Goal: Information Seeking & Learning: Learn about a topic

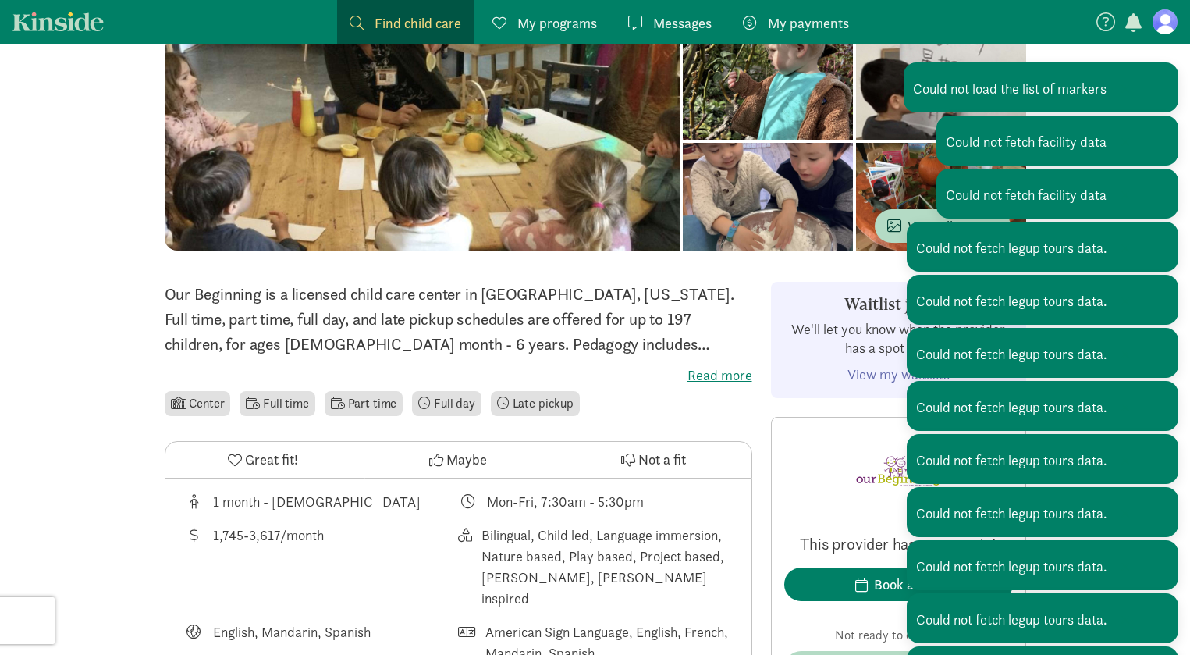
scroll to position [326, 0]
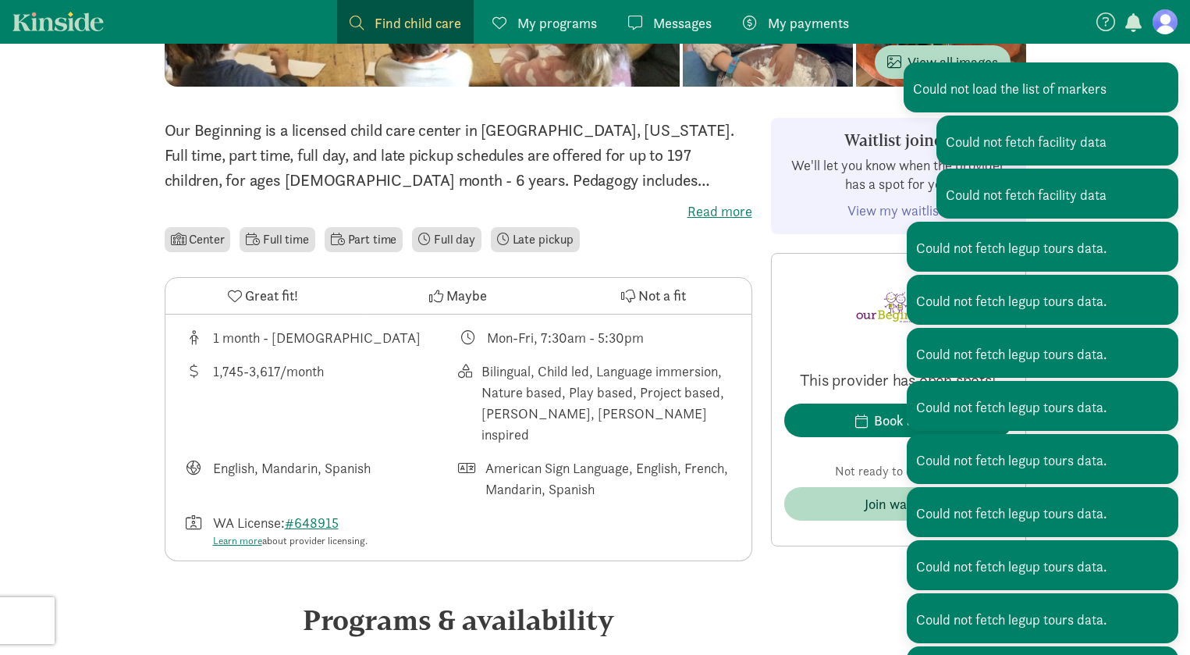
drag, startPoint x: 102, startPoint y: 166, endPoint x: 110, endPoint y: 80, distance: 86.9
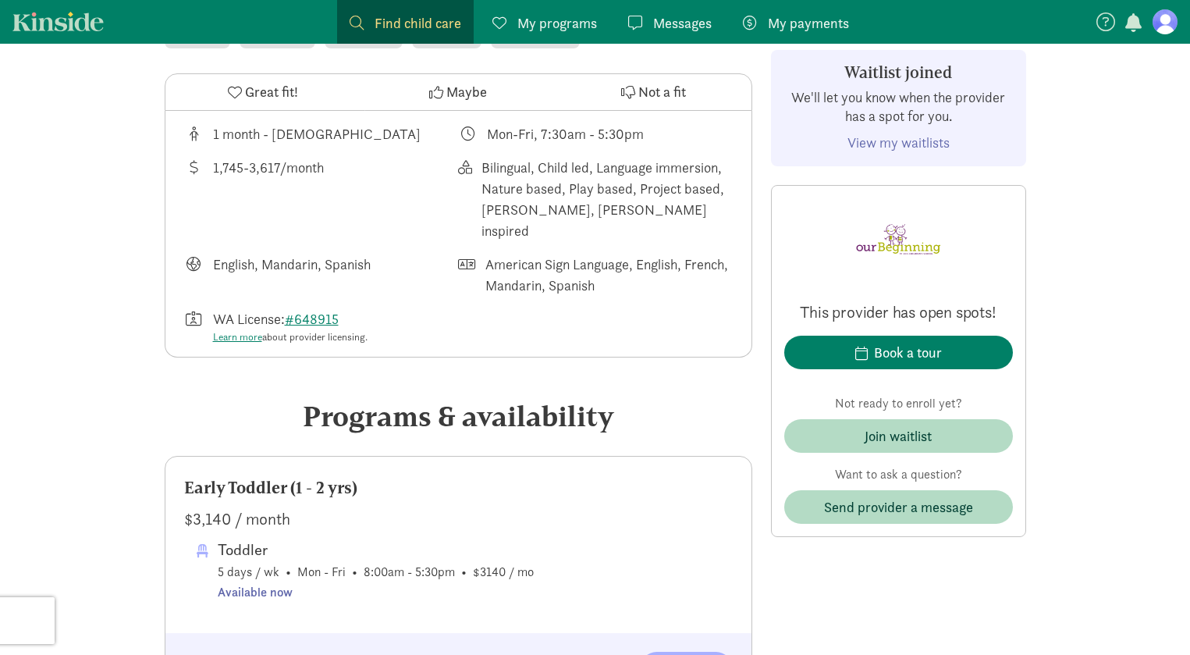
scroll to position [704, 0]
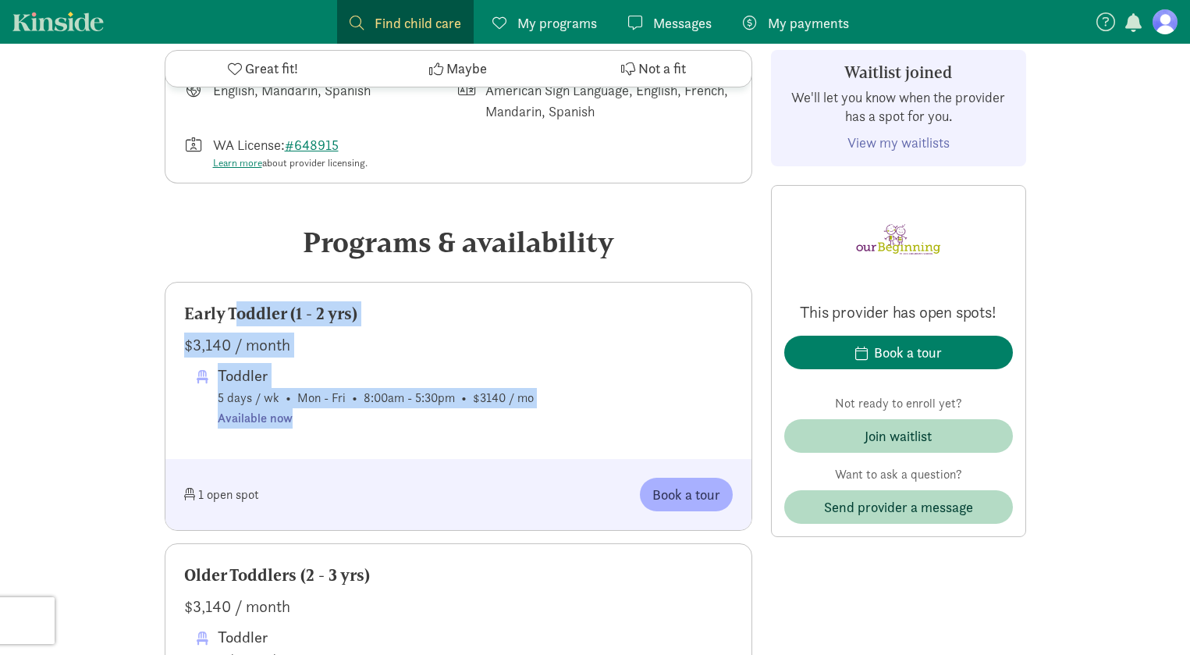
drag, startPoint x: 331, startPoint y: 396, endPoint x: 166, endPoint y: 273, distance: 205.6
click at [166, 282] on div "Early Toddler (1 - 2 yrs) $3,140 / month Toddler 5 days / wk • Mon - Fri • 8:00…" at bounding box center [458, 370] width 586 height 176
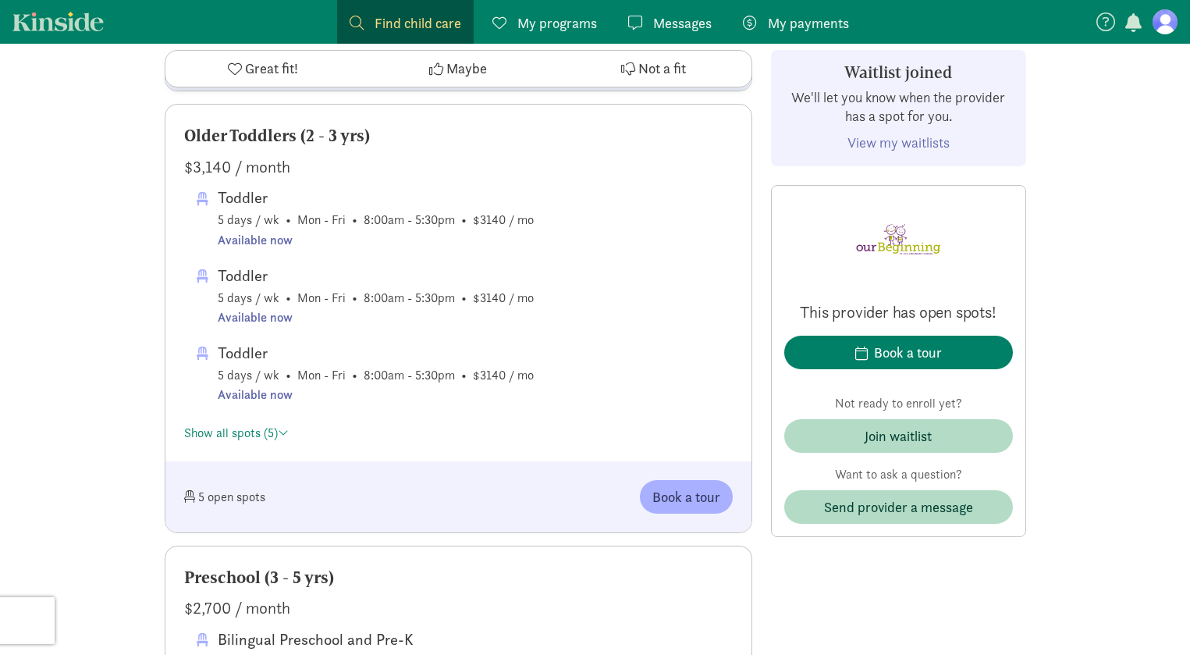
scroll to position [1134, 0]
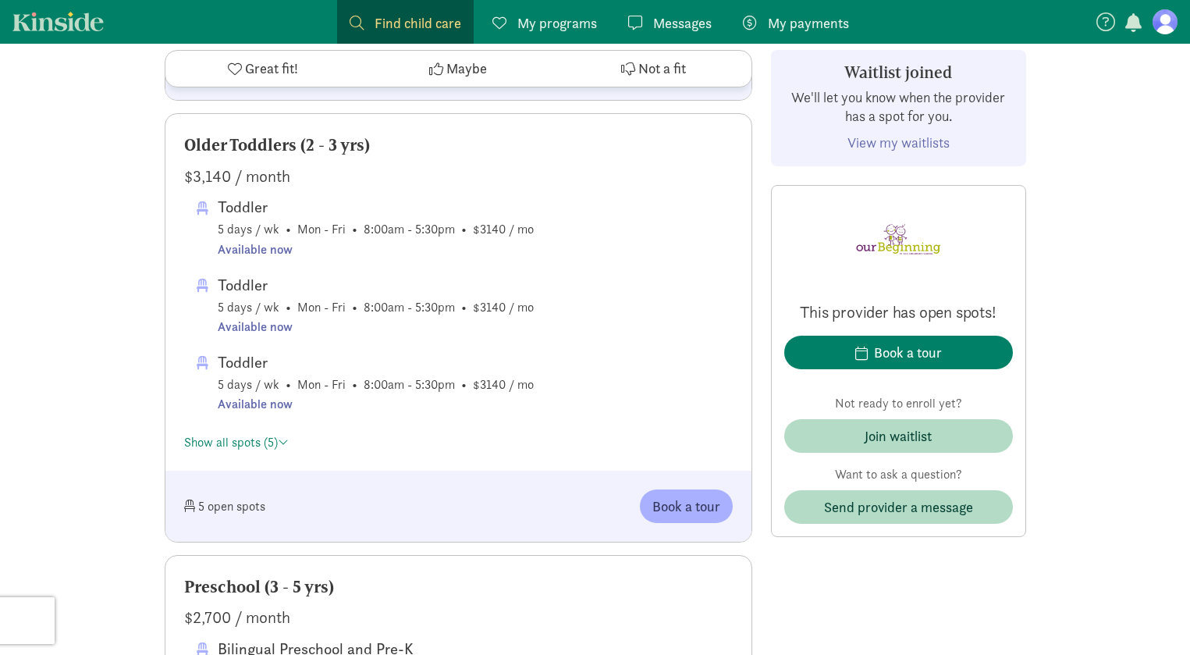
drag, startPoint x: 310, startPoint y: 154, endPoint x: 183, endPoint y: 163, distance: 126.7
click at [184, 164] on div "$3,140 / month" at bounding box center [458, 176] width 548 height 25
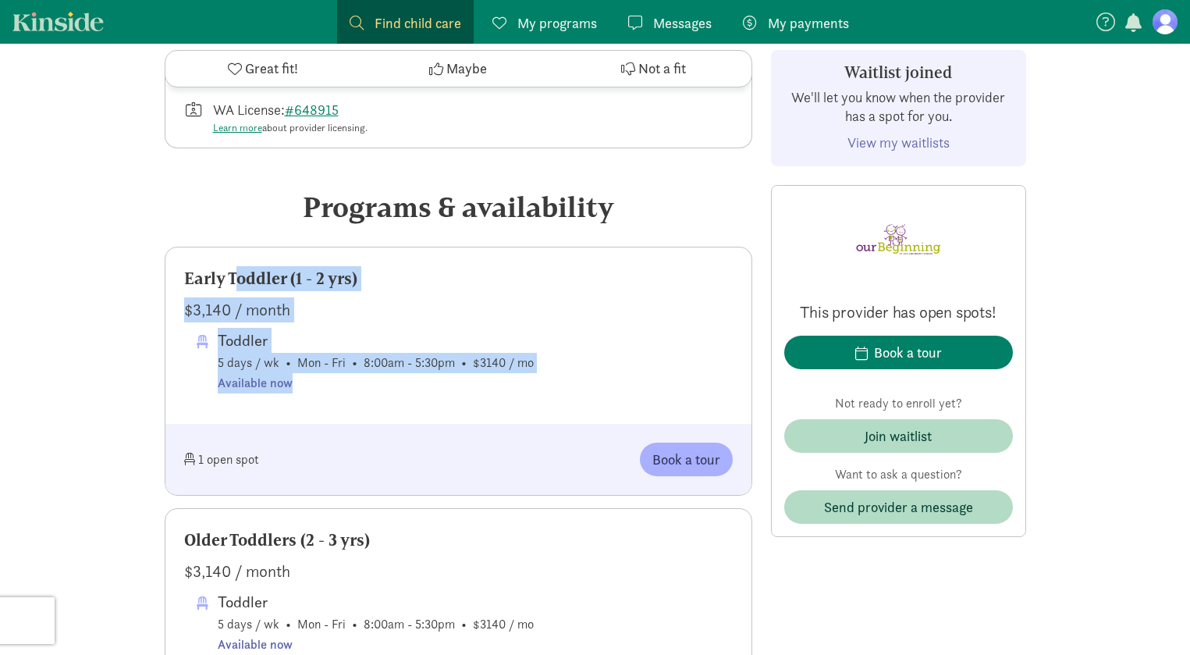
scroll to position [736, 0]
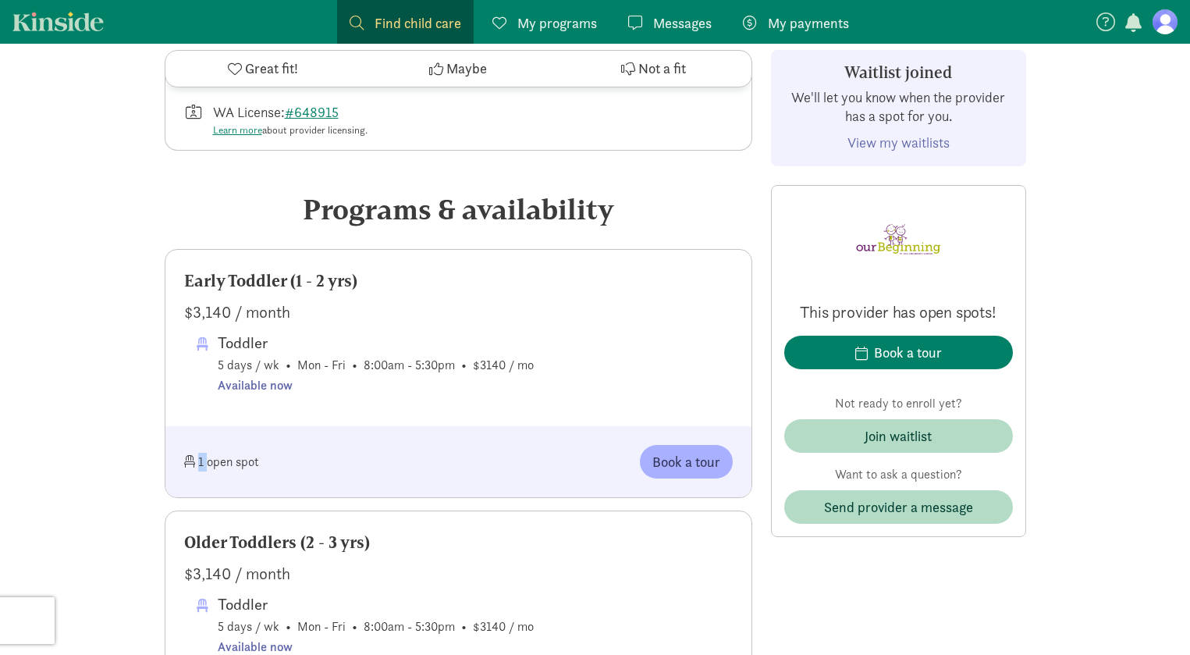
drag, startPoint x: 204, startPoint y: 440, endPoint x: 147, endPoint y: 438, distance: 57.0
click at [648, 358] on div "Toddler 5 days / wk • Mon - Fri • 8:00am - 5:30pm • $3140 / mo Available now" at bounding box center [465, 362] width 536 height 65
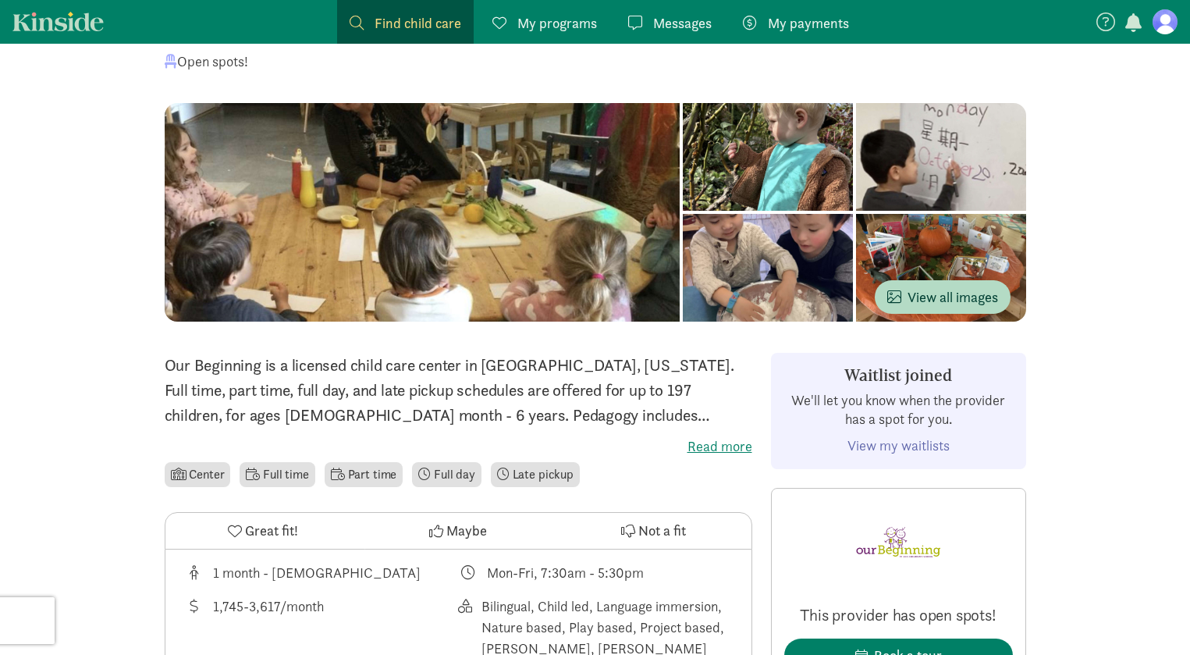
scroll to position [76, 0]
